Goal: Information Seeking & Learning: Compare options

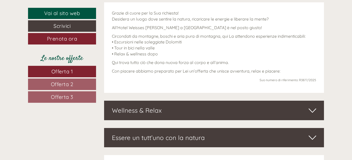
scroll to position [229, 0]
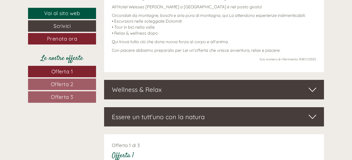
click at [64, 70] on span "Offerta 1" at bounding box center [62, 71] width 22 height 6
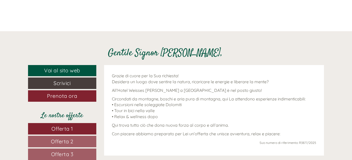
scroll to position [146, 0]
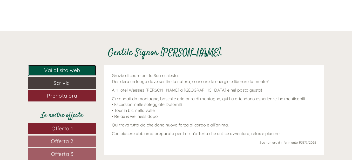
click at [66, 72] on link "Vai al sito web" at bounding box center [62, 70] width 68 height 11
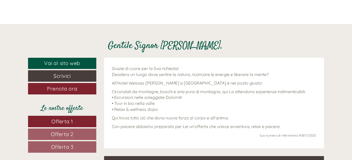
scroll to position [156, 0]
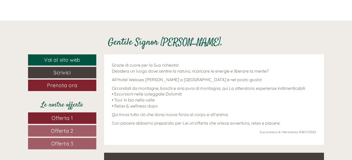
click at [58, 131] on span "Offerta 2" at bounding box center [62, 130] width 23 height 6
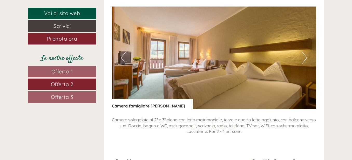
scroll to position [467, 0]
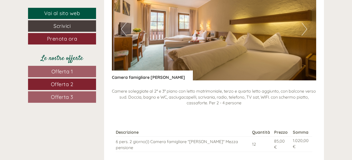
click at [303, 25] on button "Next" at bounding box center [304, 29] width 5 height 13
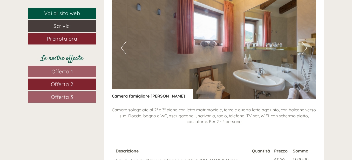
scroll to position [441, 0]
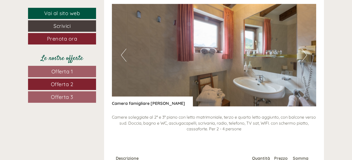
click at [304, 56] on button "Next" at bounding box center [304, 55] width 5 height 13
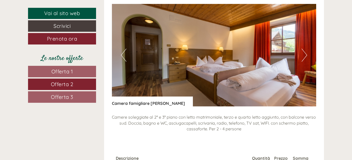
click at [304, 56] on button "Next" at bounding box center [304, 55] width 5 height 13
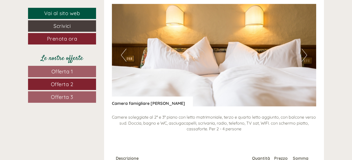
click at [304, 56] on button "Next" at bounding box center [304, 55] width 5 height 13
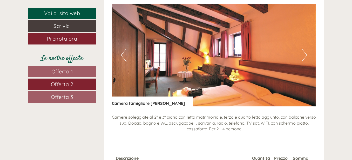
click at [306, 54] on button "Next" at bounding box center [304, 55] width 5 height 13
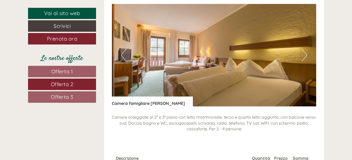
click at [306, 54] on button "Next" at bounding box center [304, 55] width 5 height 13
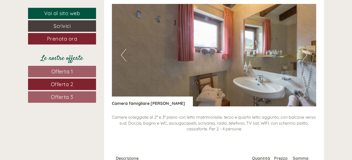
click at [306, 54] on button "Next" at bounding box center [304, 55] width 5 height 13
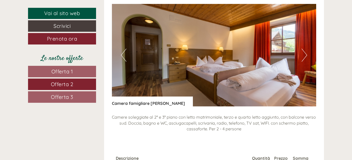
click at [306, 54] on button "Next" at bounding box center [304, 55] width 5 height 13
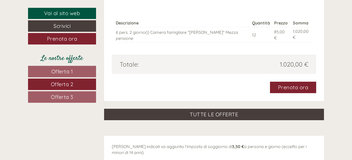
scroll to position [571, 0]
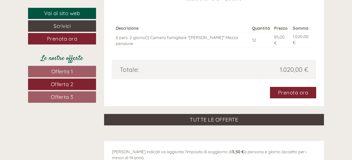
click at [55, 69] on span "Offerta 1" at bounding box center [62, 71] width 22 height 6
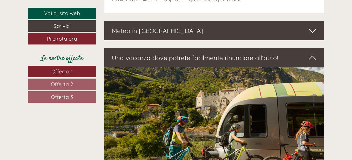
scroll to position [883, 0]
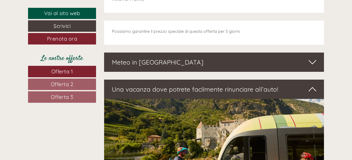
click at [70, 98] on span "Offerta 3" at bounding box center [62, 97] width 22 height 6
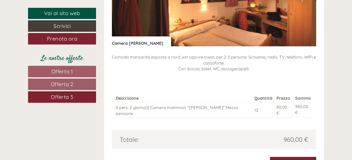
scroll to position [441, 0]
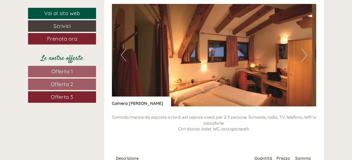
click at [306, 55] on button "Next" at bounding box center [304, 55] width 5 height 13
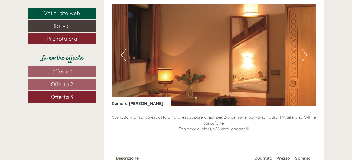
click at [306, 55] on button "Next" at bounding box center [304, 55] width 5 height 13
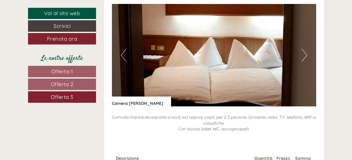
click at [306, 55] on button "Next" at bounding box center [304, 55] width 5 height 13
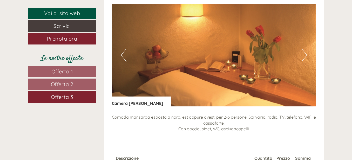
click at [306, 55] on button "Next" at bounding box center [304, 55] width 5 height 13
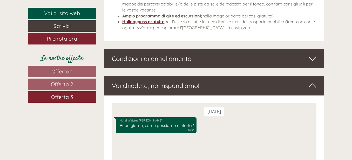
scroll to position [1247, 0]
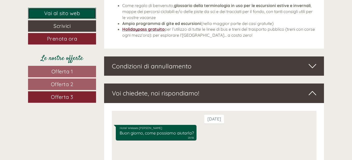
click at [62, 14] on link "Vai al sito web" at bounding box center [62, 13] width 68 height 11
